Goal: Information Seeking & Learning: Check status

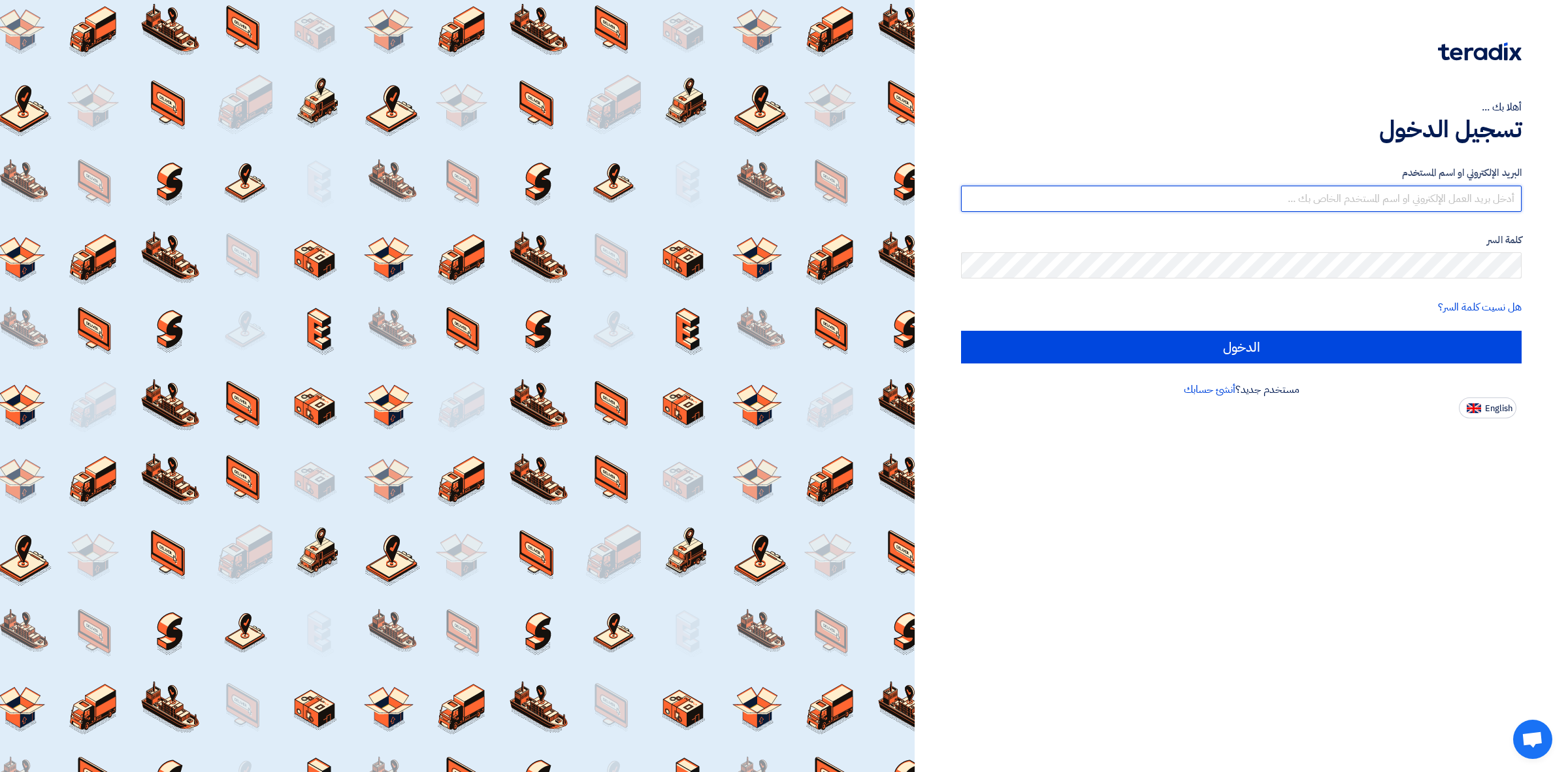
click at [1048, 196] on input "text" at bounding box center [1241, 199] width 561 height 26
type input "[EMAIL_ADDRESS][DOMAIN_NAME]"
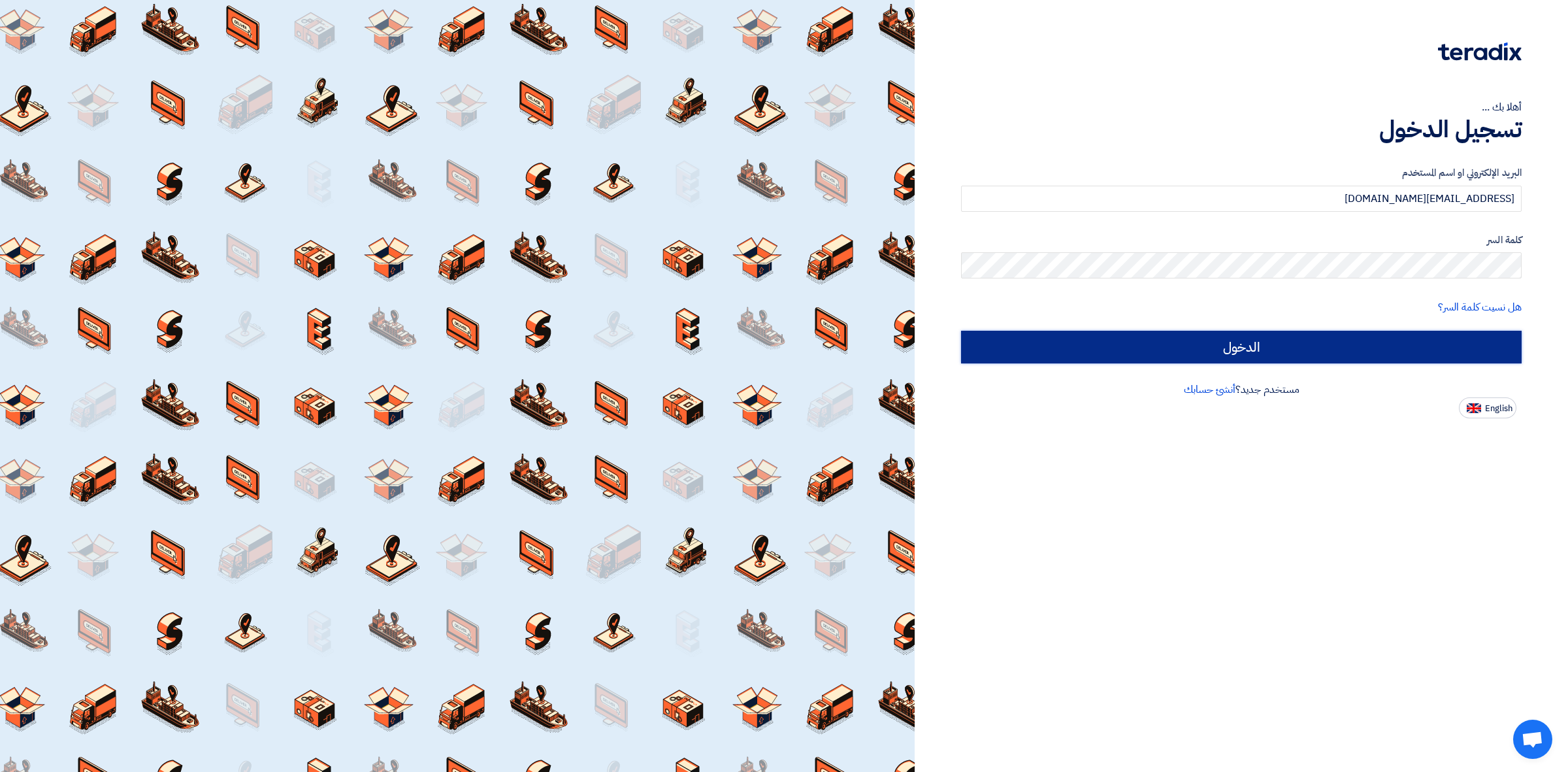
click at [1185, 348] on input "الدخول" at bounding box center [1241, 347] width 561 height 33
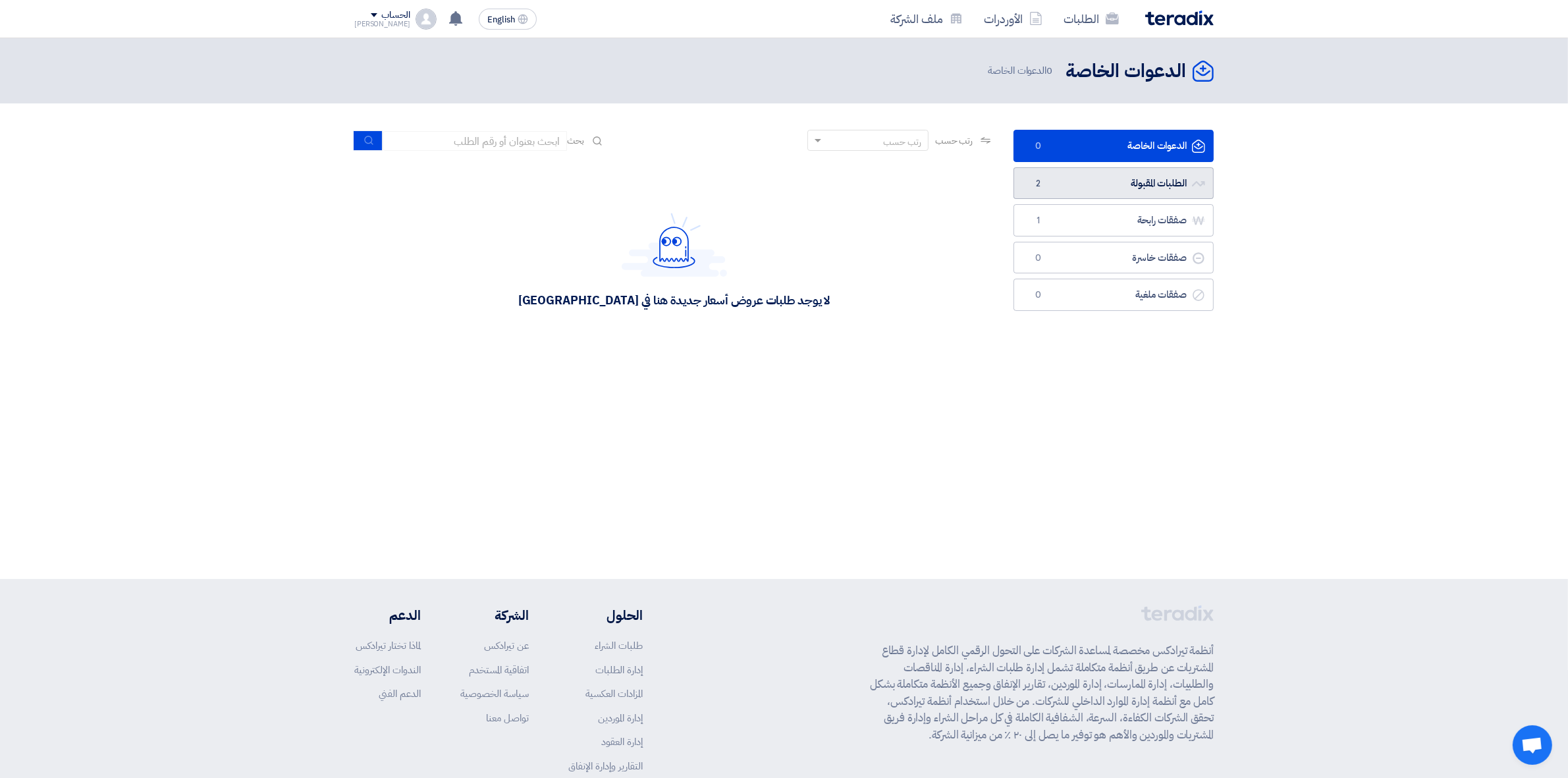
click at [1144, 197] on link "الطلبات المقبولة الطلبات المقبولة 2" at bounding box center [1113, 183] width 200 height 32
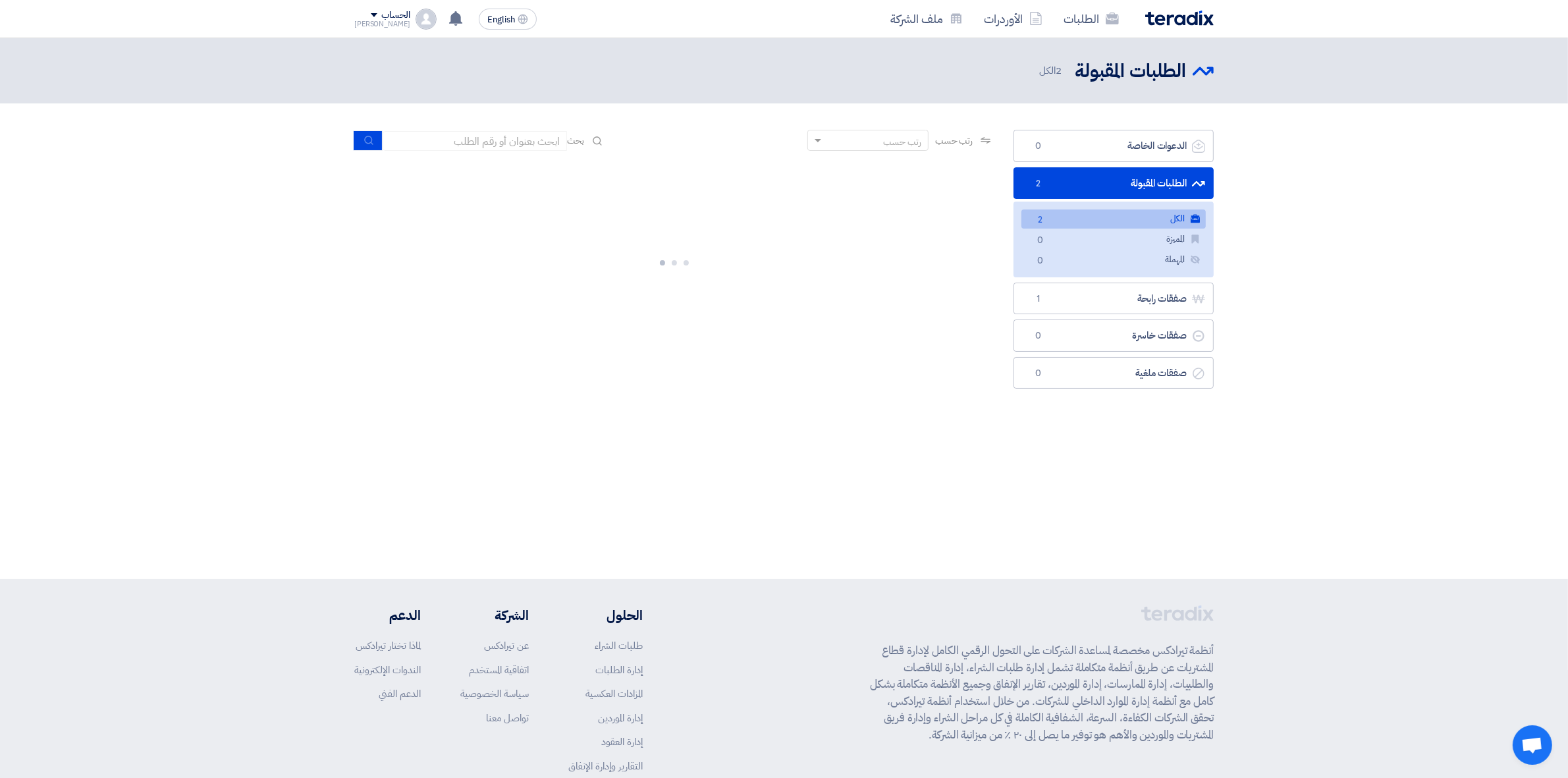
click at [1141, 222] on link "الكل الكل 2" at bounding box center [1113, 219] width 185 height 19
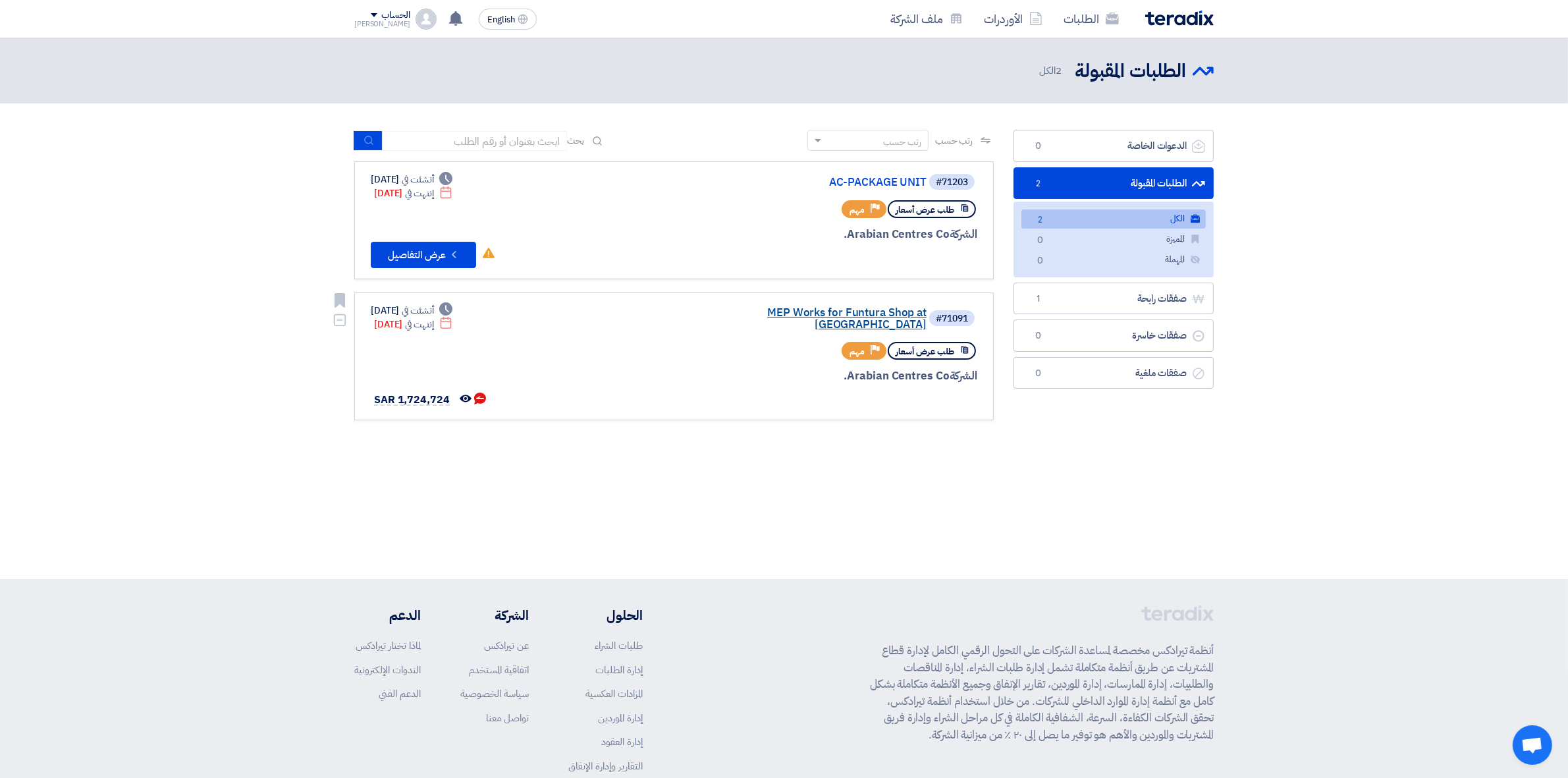
click at [726, 307] on link "MEP Works for Funtura Shop at [GEOGRAPHIC_DATA]" at bounding box center [795, 319] width 263 height 24
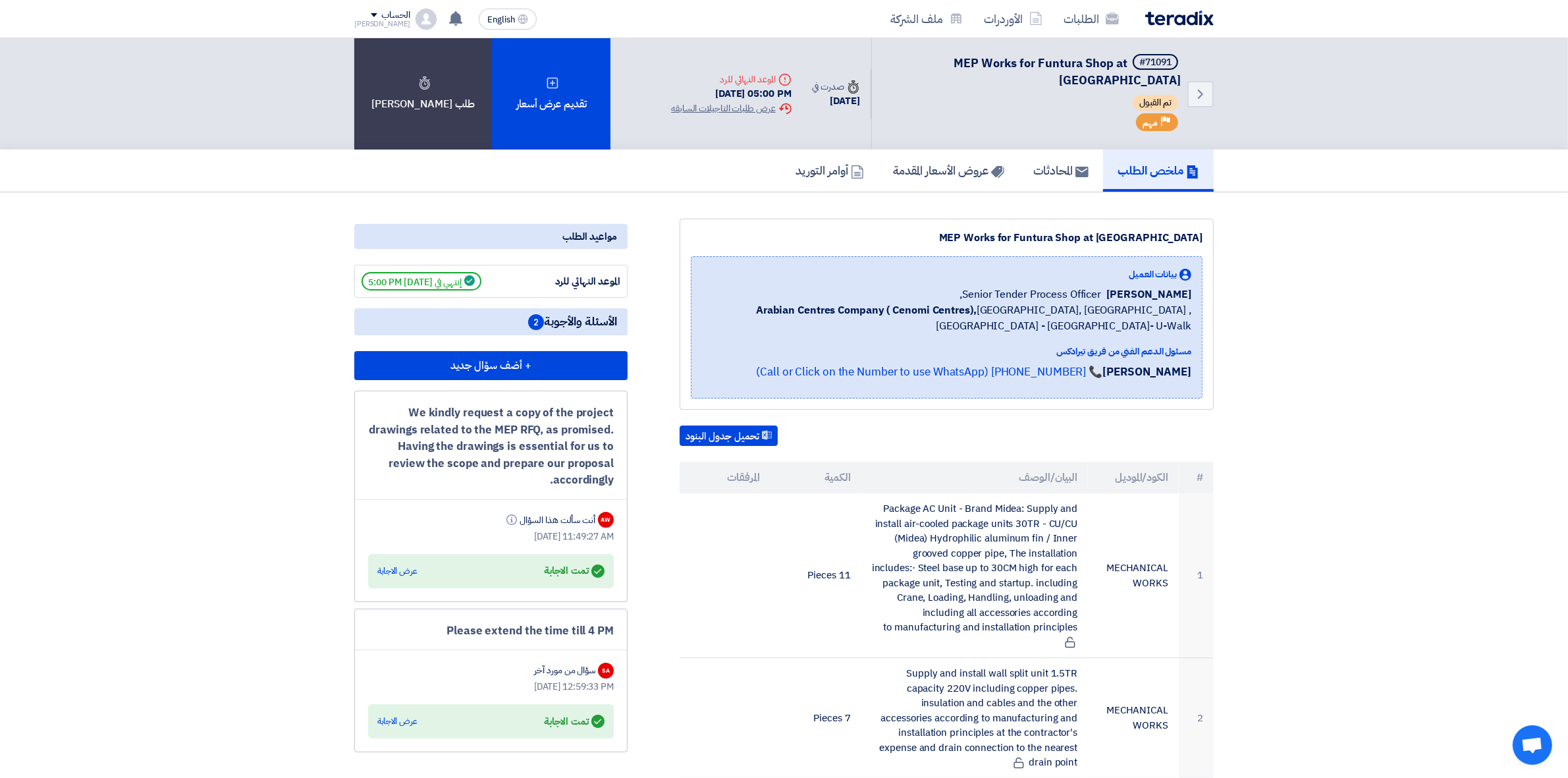
drag, startPoint x: 673, startPoint y: 90, endPoint x: 789, endPoint y: 93, distance: 116.0
click at [789, 93] on div "Back #71091 MEP Works for Funtura Shop at [GEOGRAPHIC_DATA] تم القبول Priority …" at bounding box center [937, 93] width 553 height 111
click at [1092, 161] on link "المحادثات" at bounding box center [1060, 170] width 85 height 42
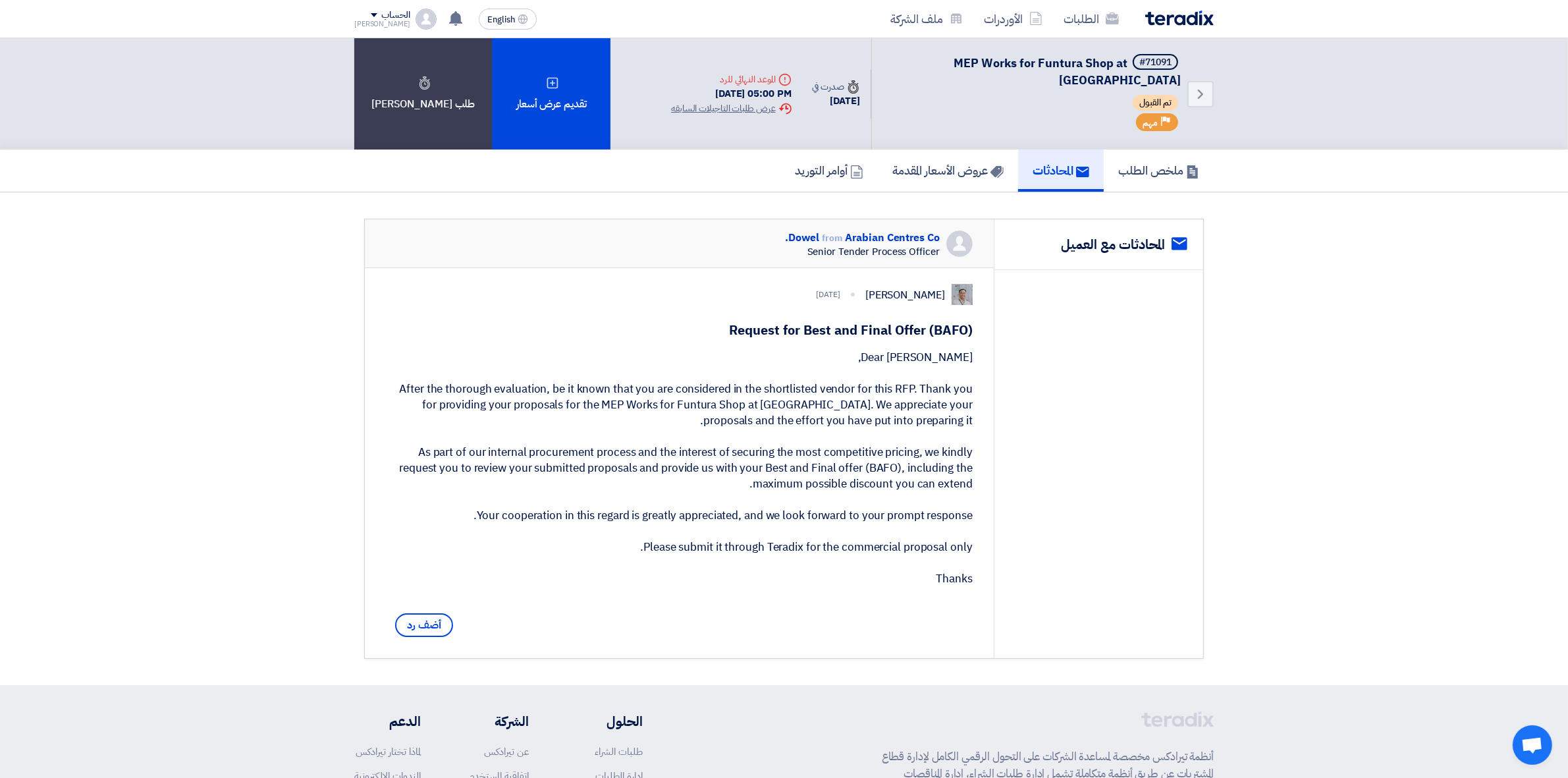
click at [886, 291] on div "[PERSON_NAME]" at bounding box center [905, 294] width 79 height 15
drag, startPoint x: 871, startPoint y: 290, endPoint x: 943, endPoint y: 291, distance: 72.0
click at [943, 291] on div "[PERSON_NAME] [DATE]" at bounding box center [684, 294] width 576 height 21
copy div "[PERSON_NAME]"
